Goal: Task Accomplishment & Management: Use online tool/utility

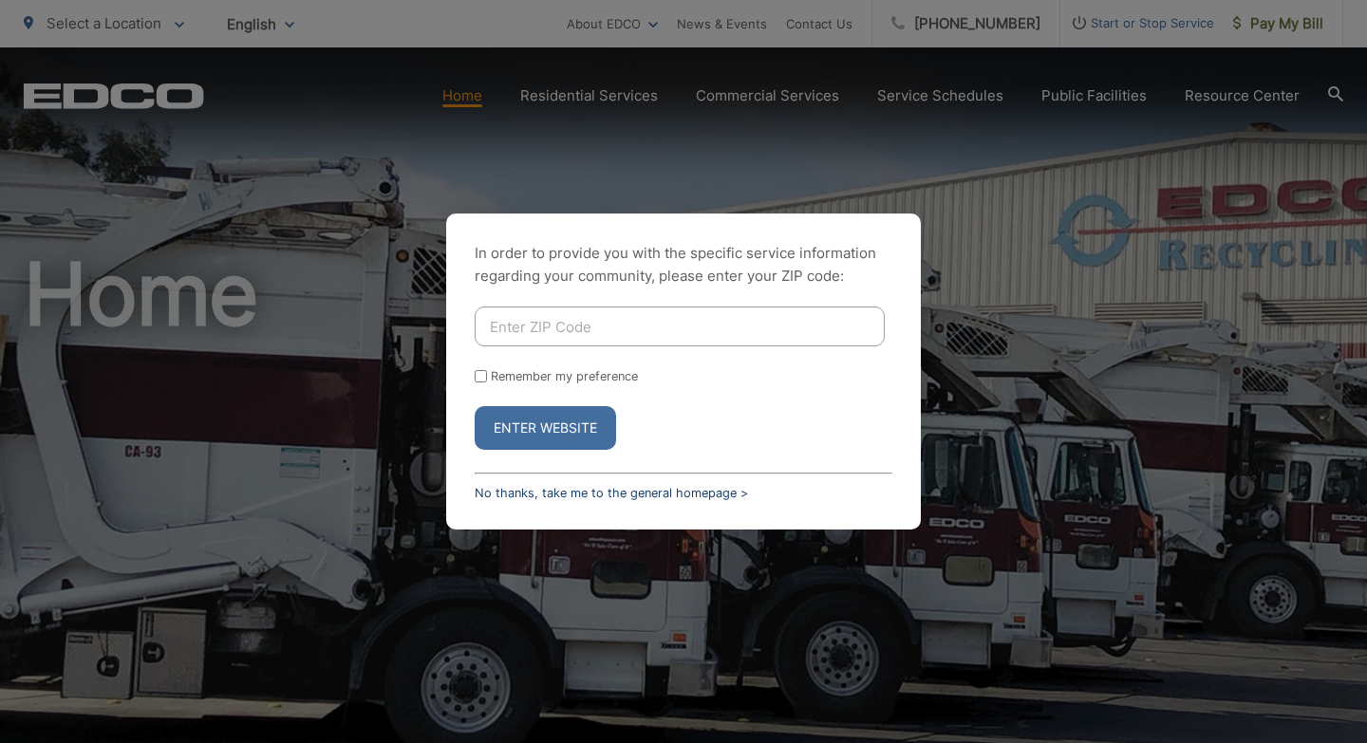
click at [586, 494] on link "No thanks, take me to the general homepage >" at bounding box center [611, 493] width 273 height 14
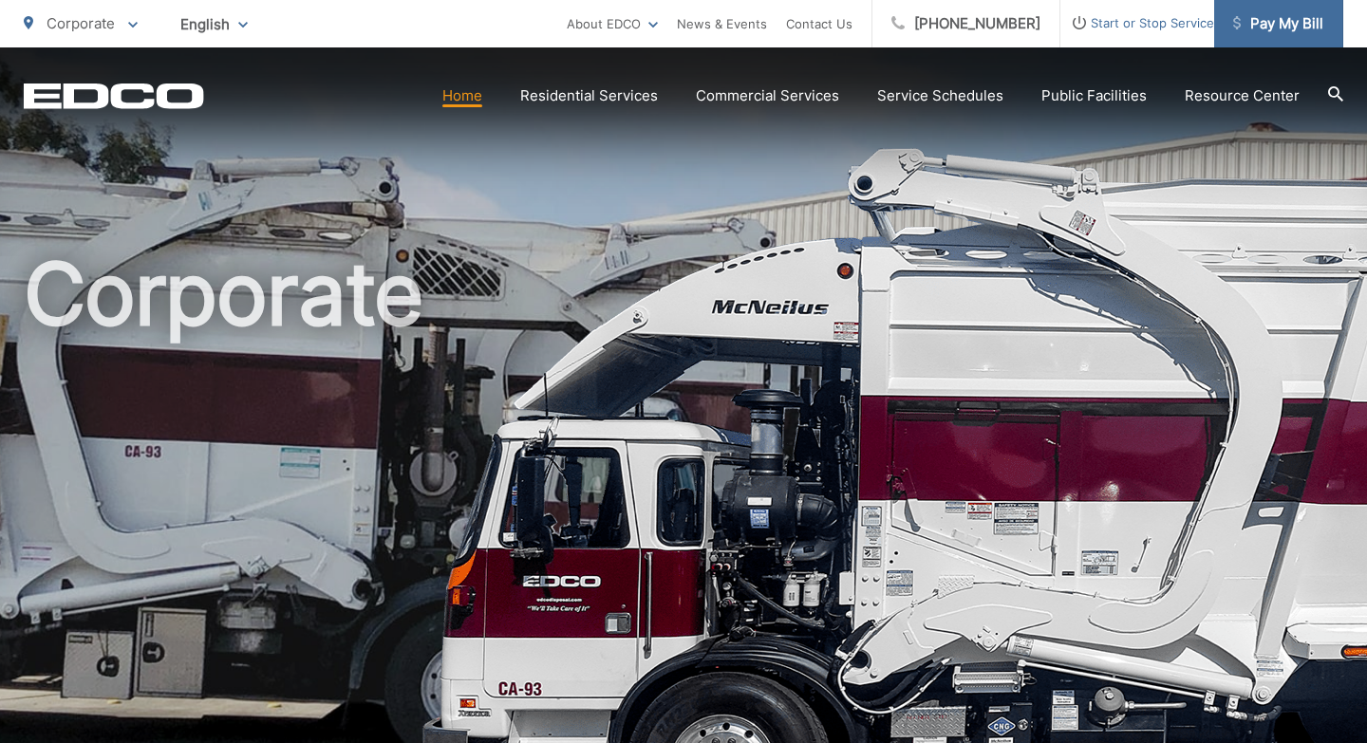
click at [1268, 24] on span "Pay My Bill" at bounding box center [1278, 23] width 90 height 23
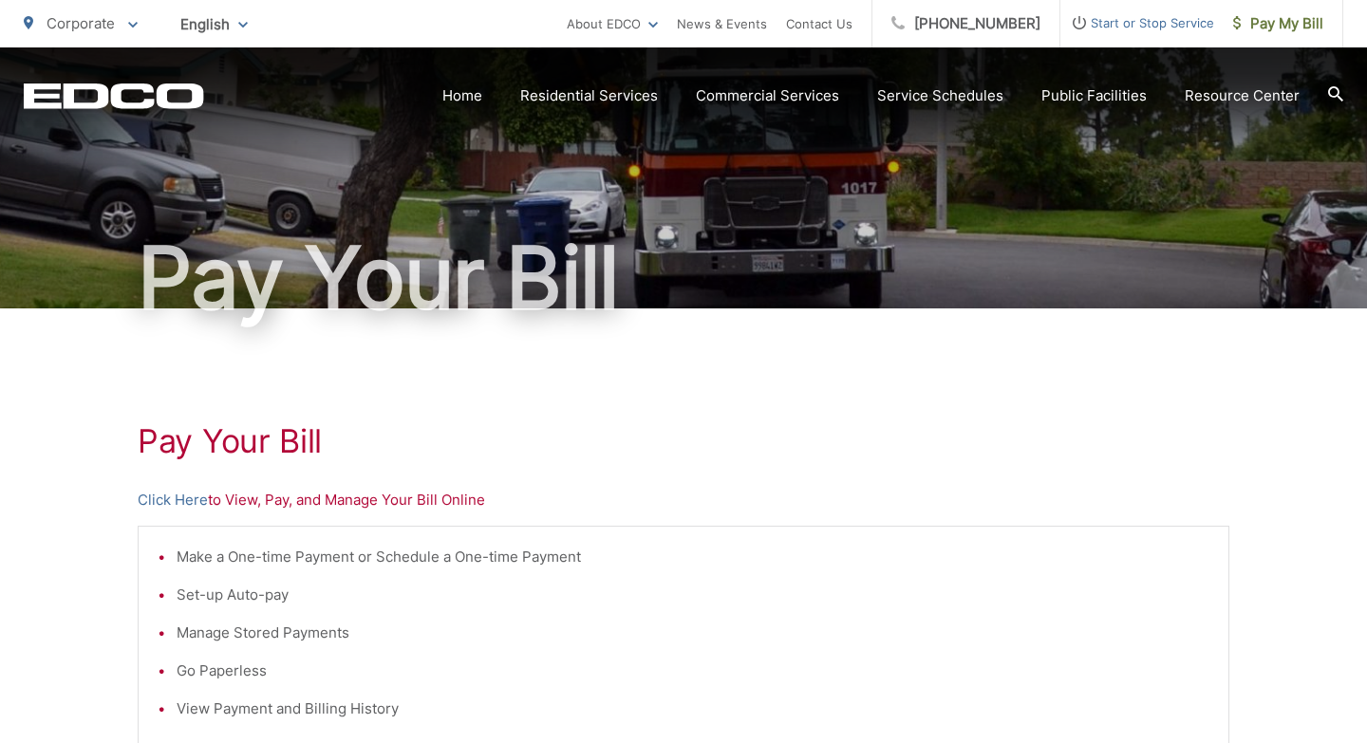
scroll to position [86, 0]
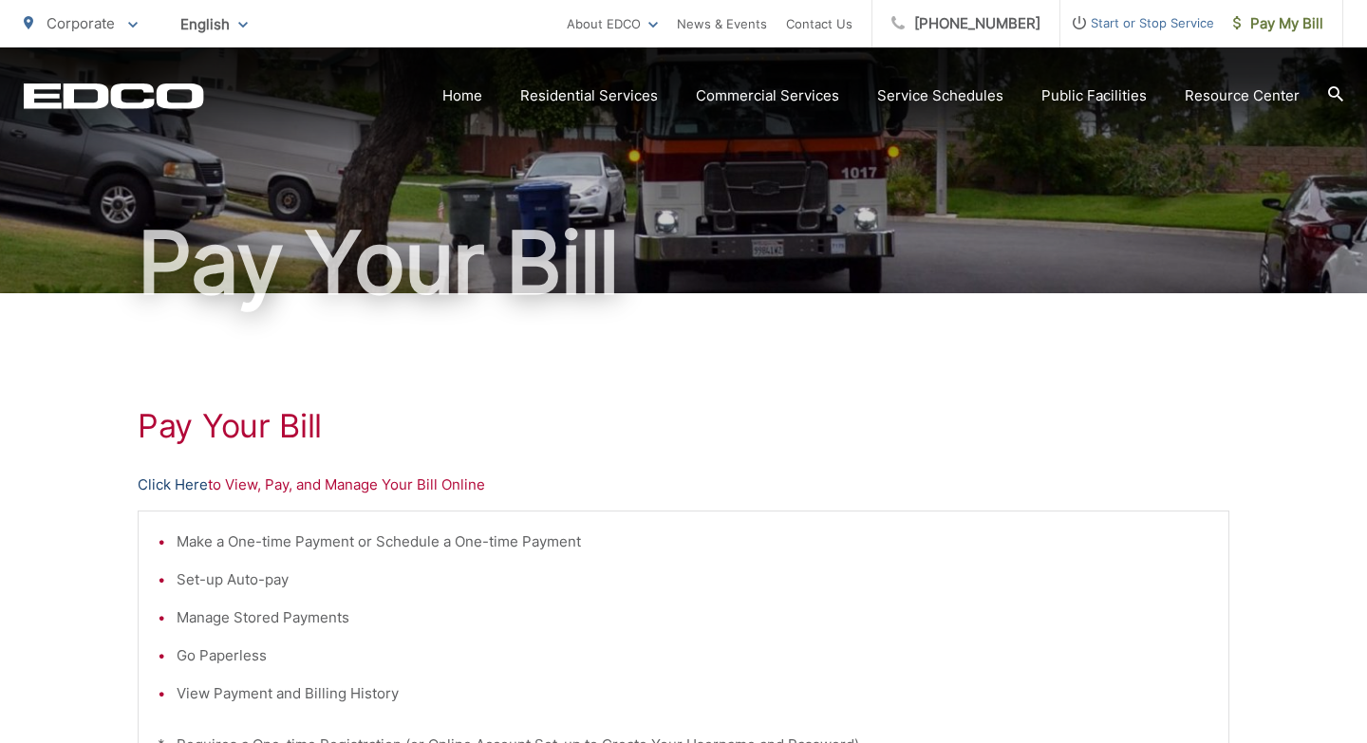
click at [172, 482] on link "Click Here" at bounding box center [173, 485] width 70 height 23
